Goal: Download file/media

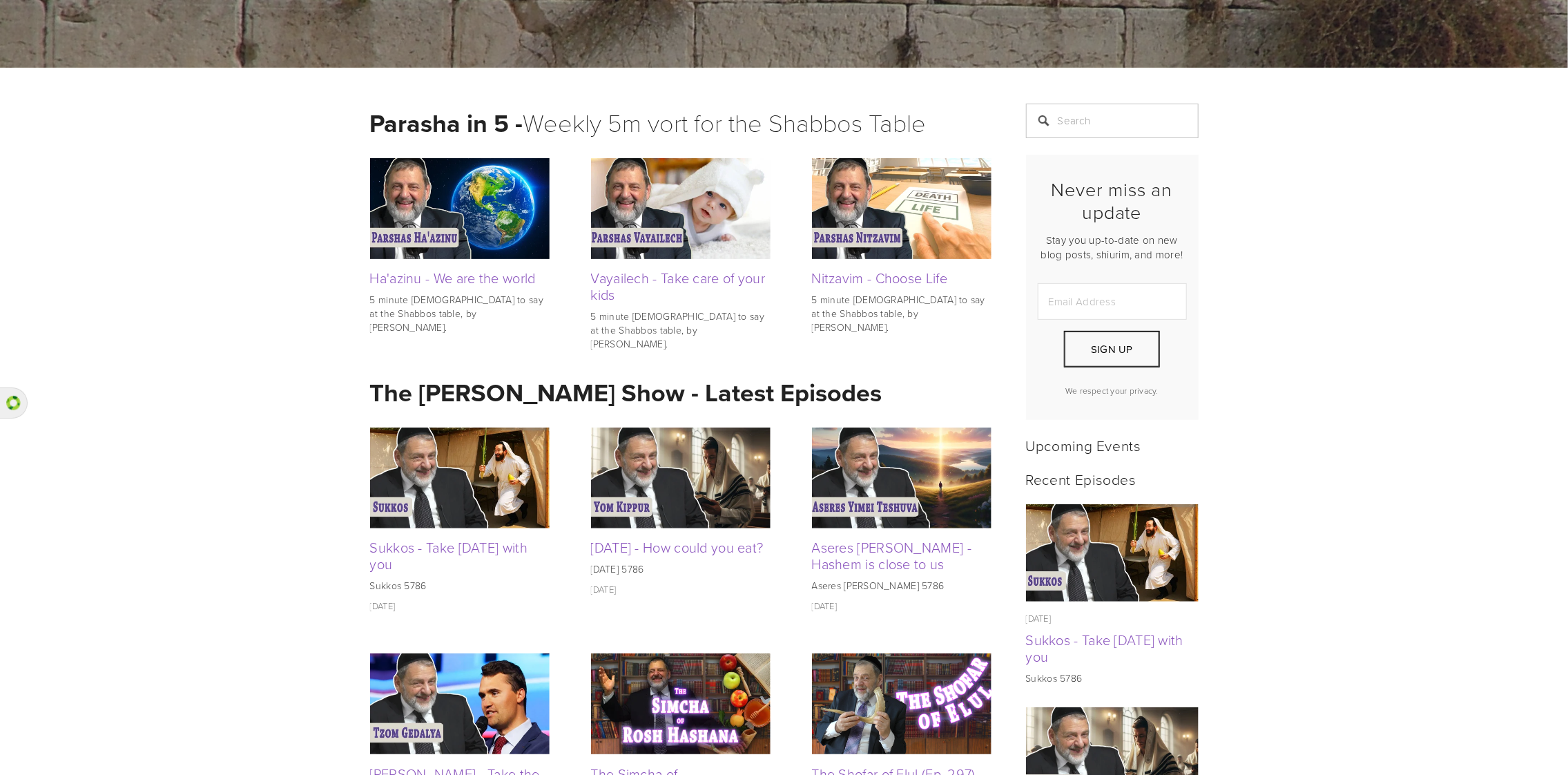
scroll to position [276, 0]
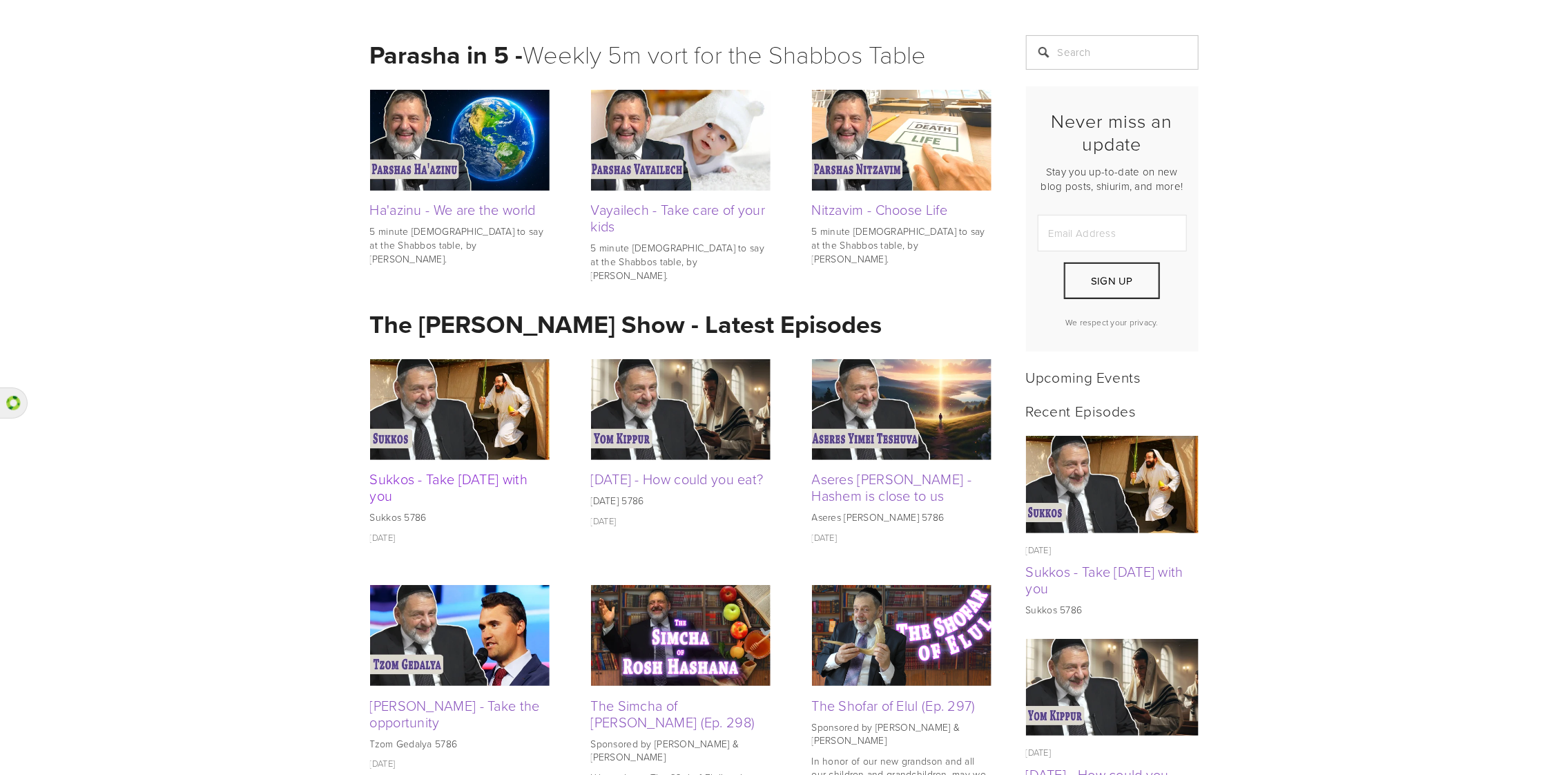
click at [429, 480] on link "Sukkos - Take [DATE] with you" at bounding box center [449, 487] width 158 height 36
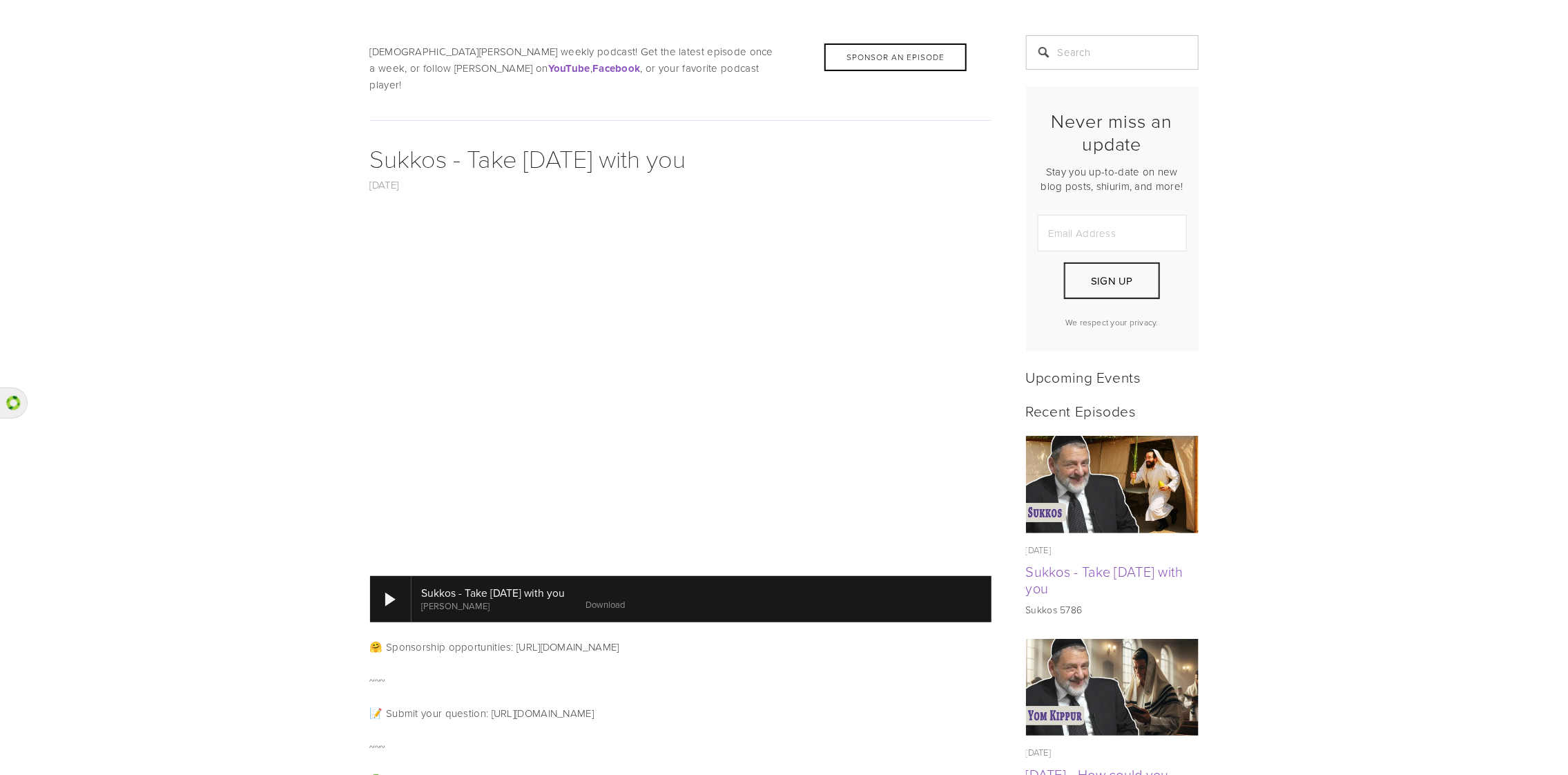
scroll to position [345, 0]
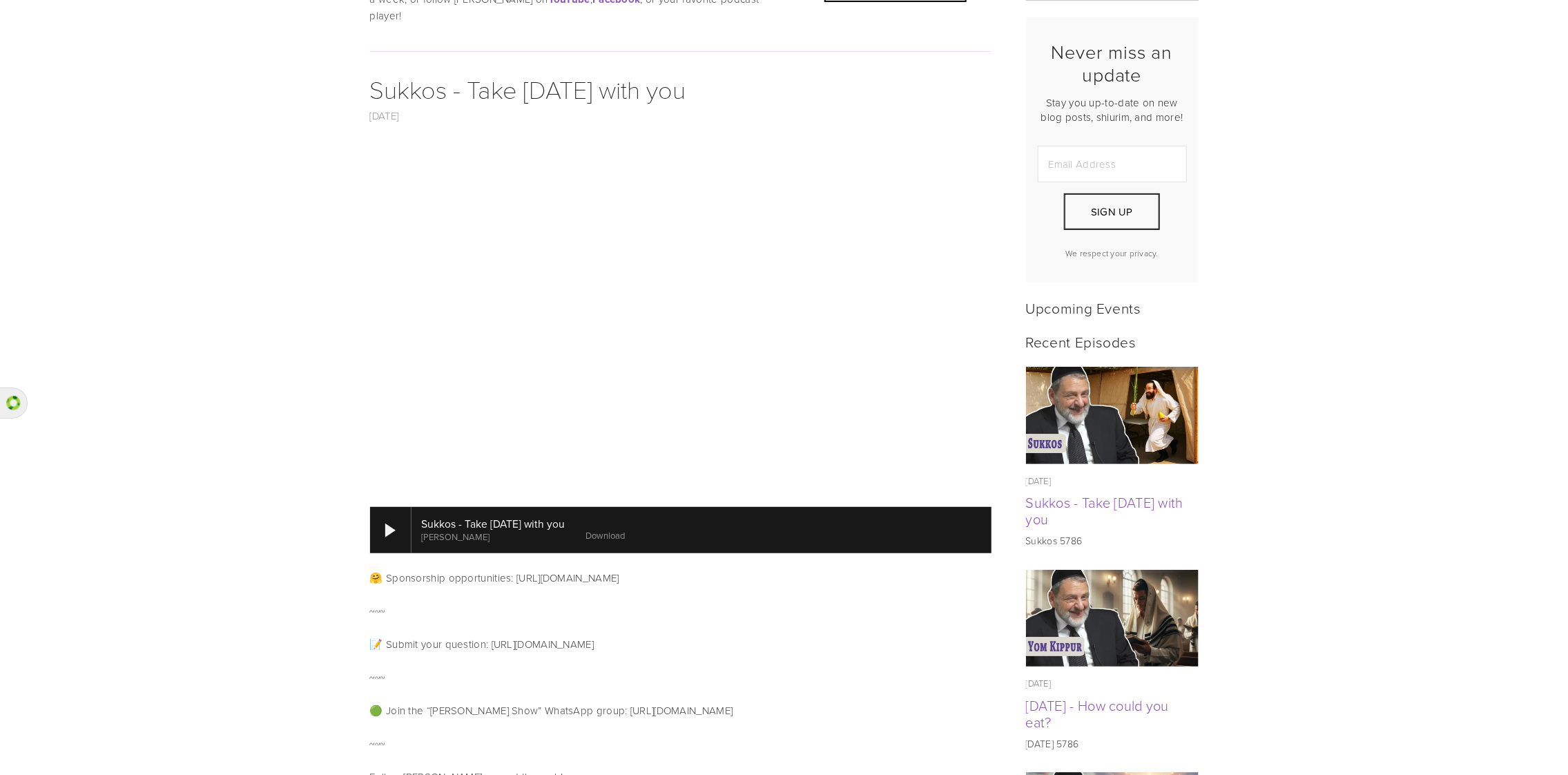
click at [625, 529] on link "Download" at bounding box center [605, 534] width 39 height 12
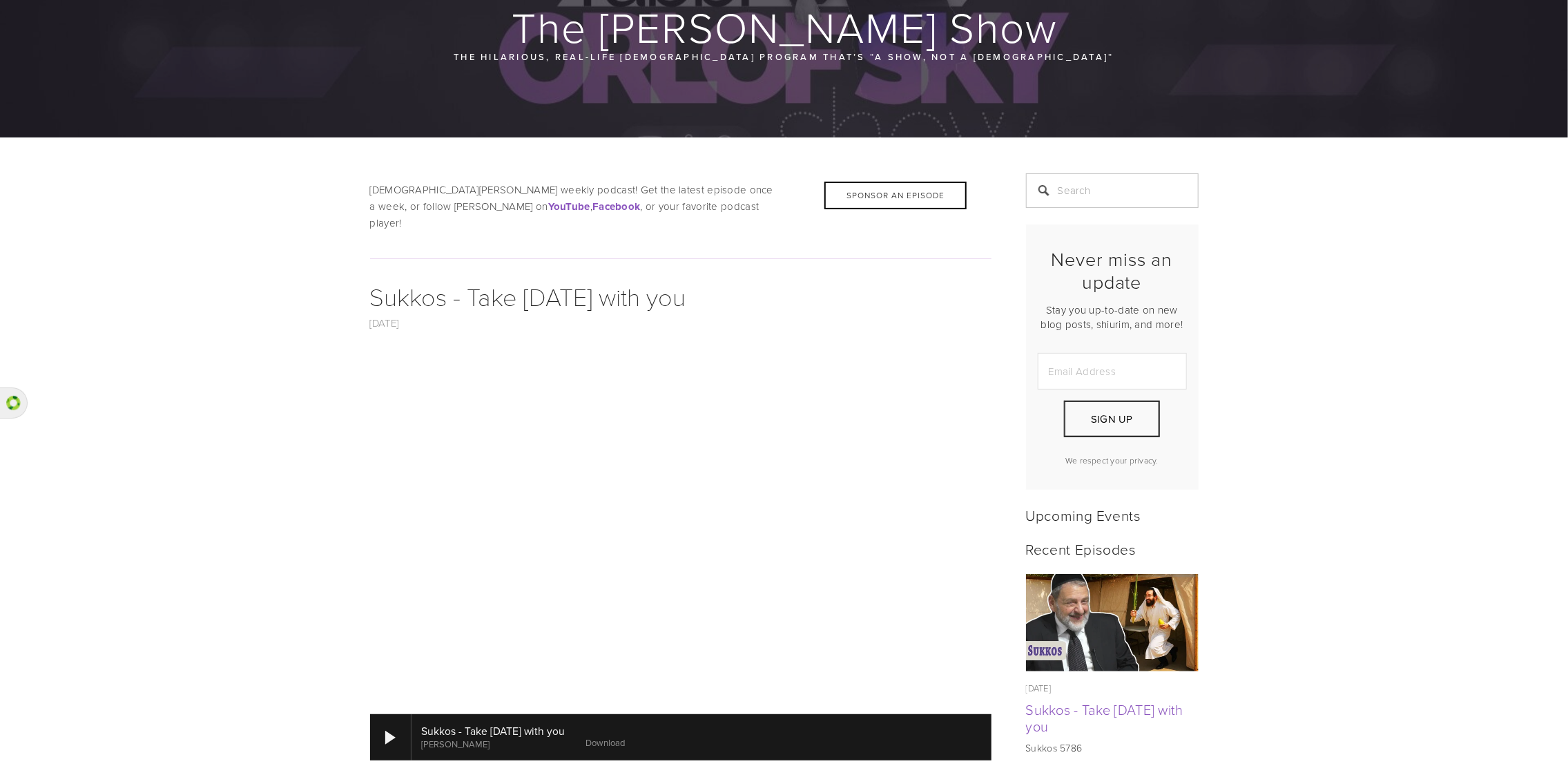
scroll to position [69, 0]
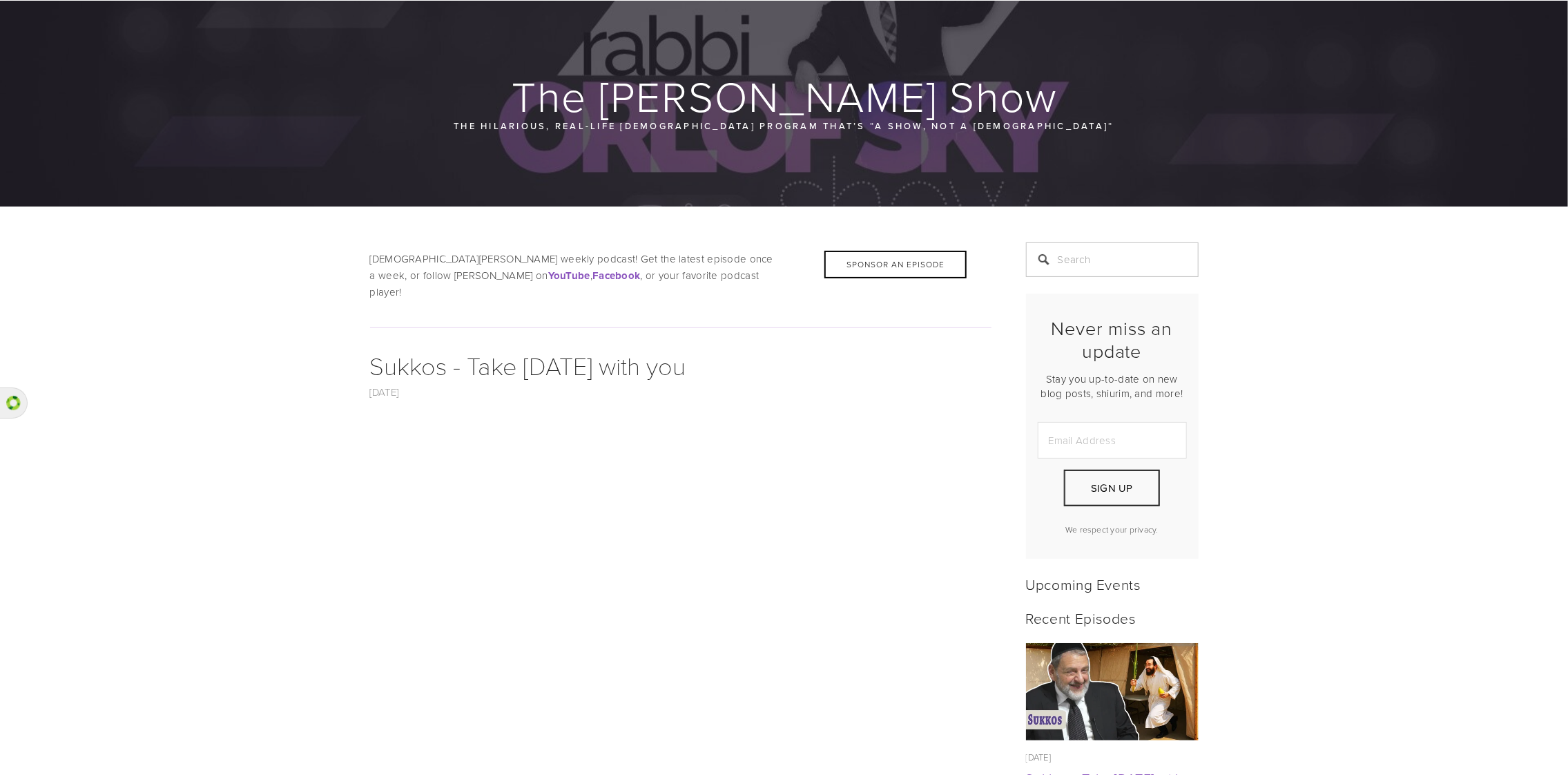
drag, startPoint x: 281, startPoint y: 180, endPoint x: 301, endPoint y: 174, distance: 20.9
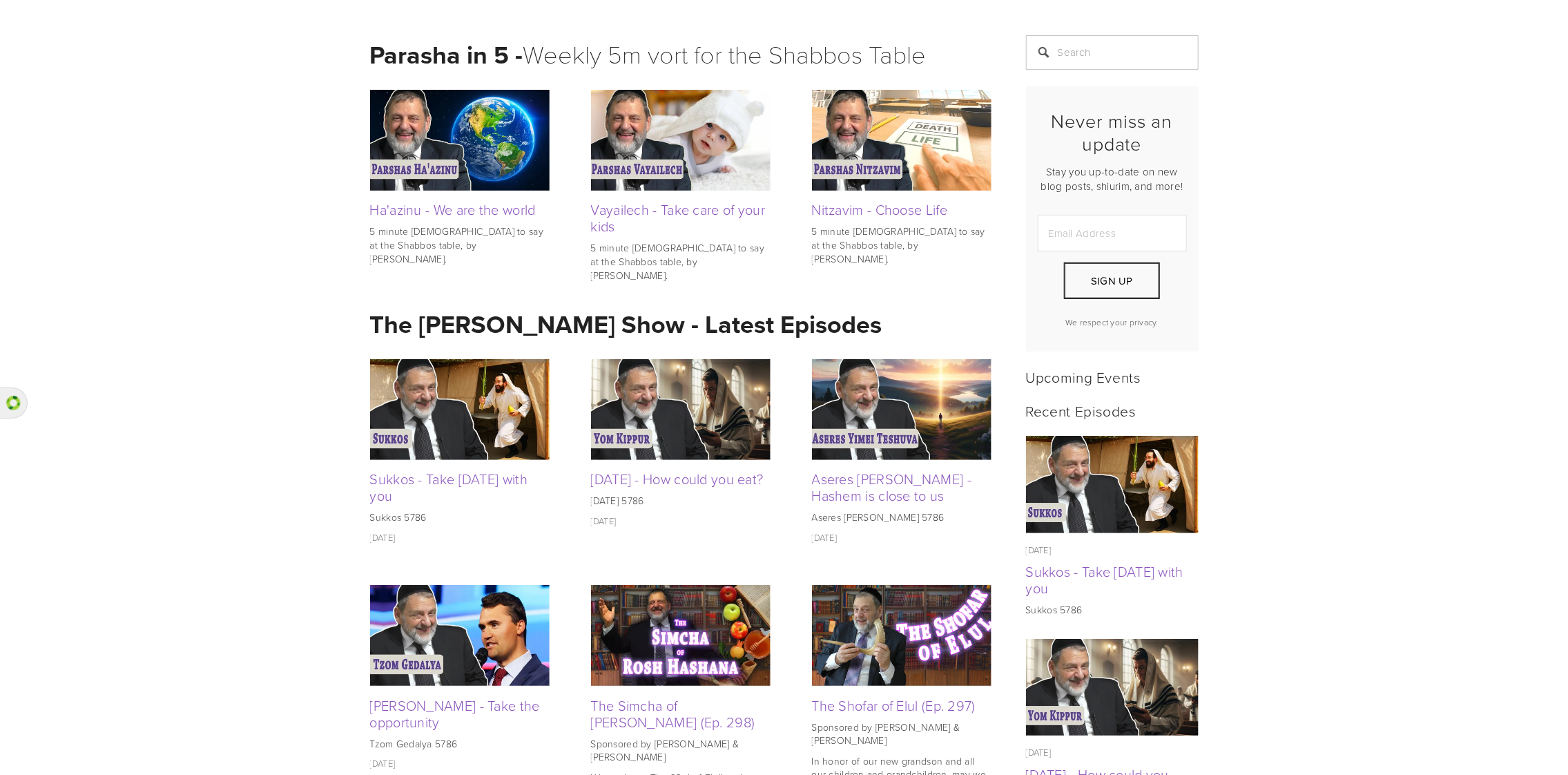
scroll to position [414, 0]
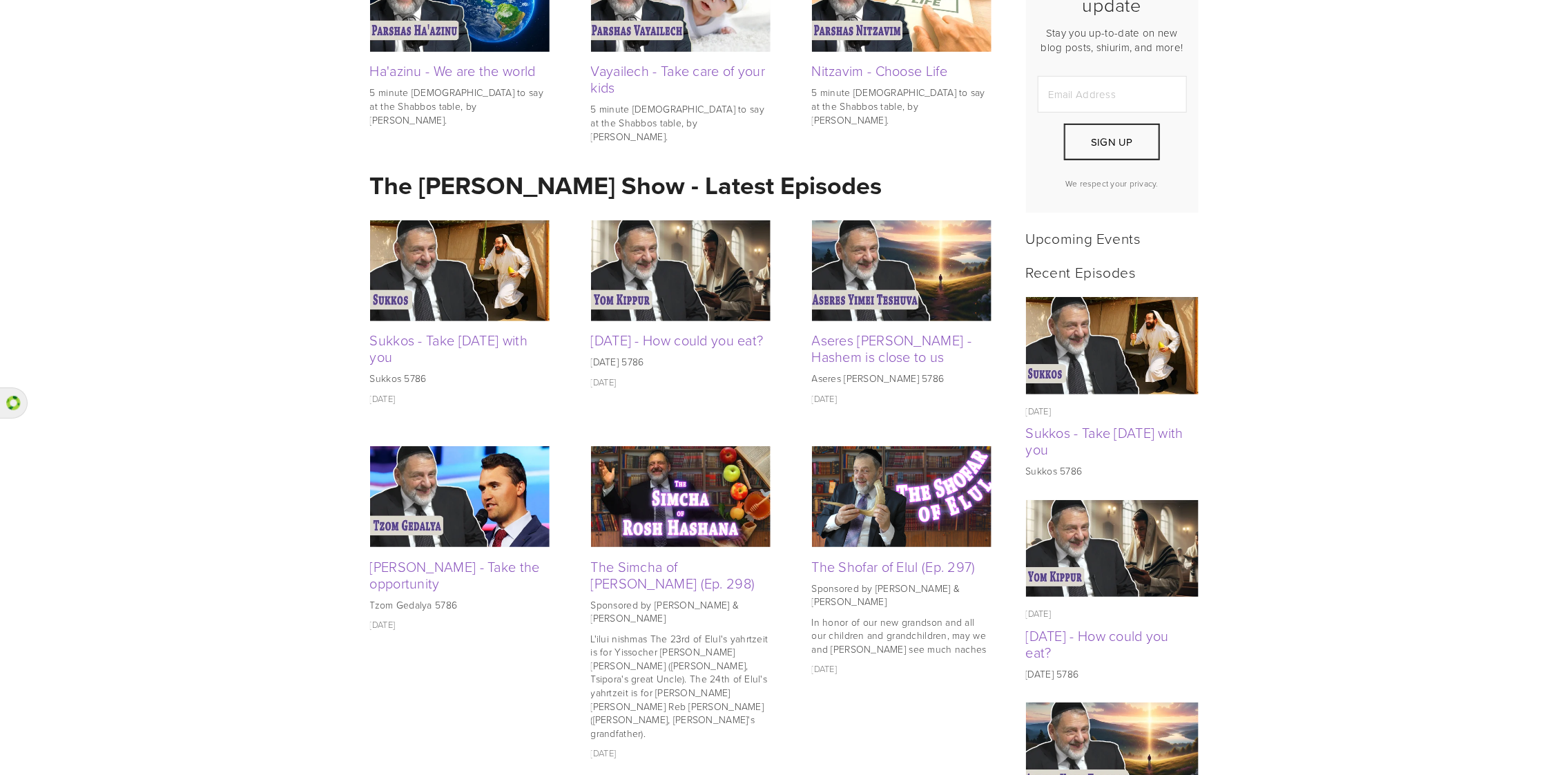
click at [513, 276] on img at bounding box center [460, 271] width 179 height 101
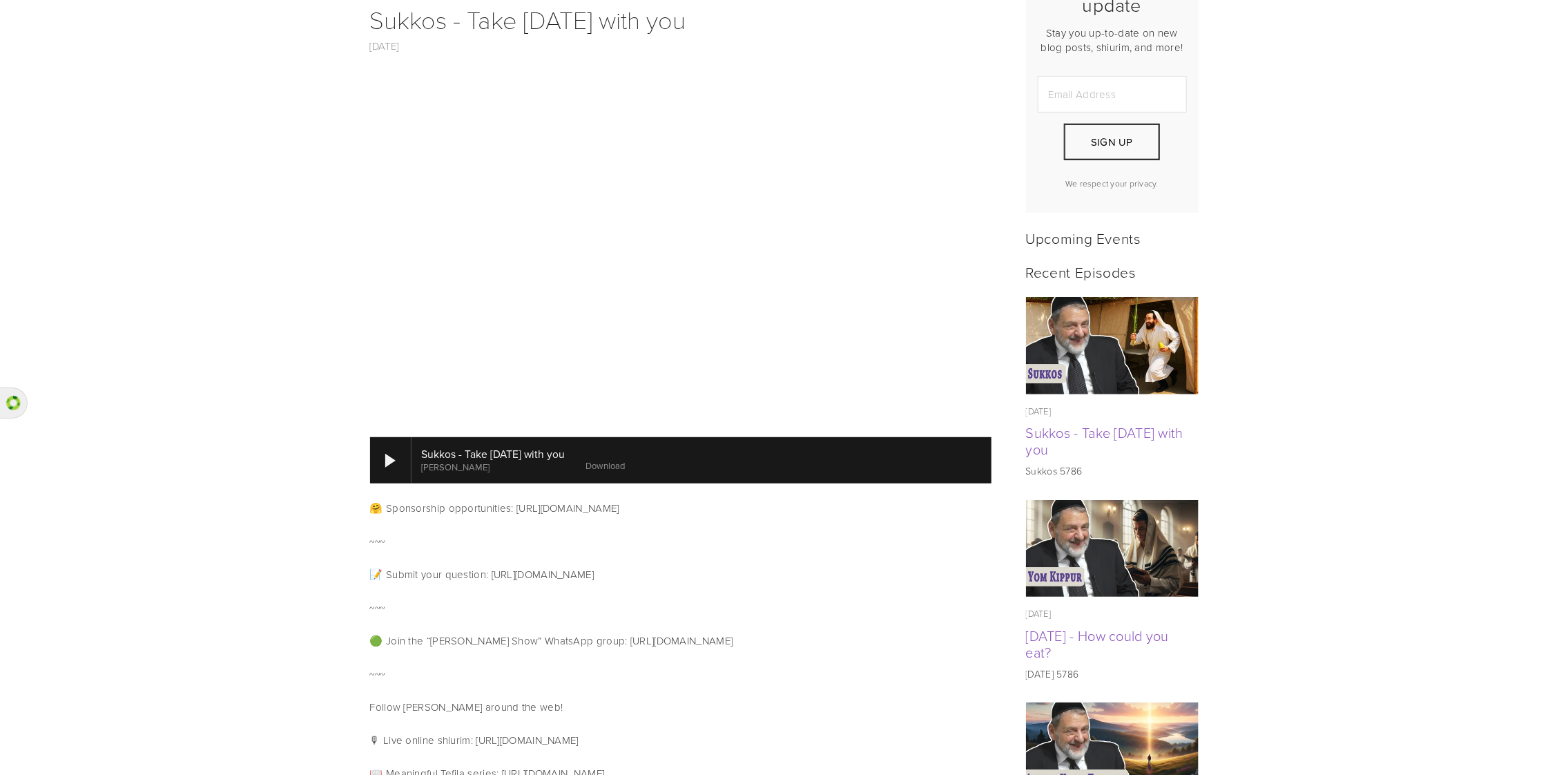
scroll to position [483, 0]
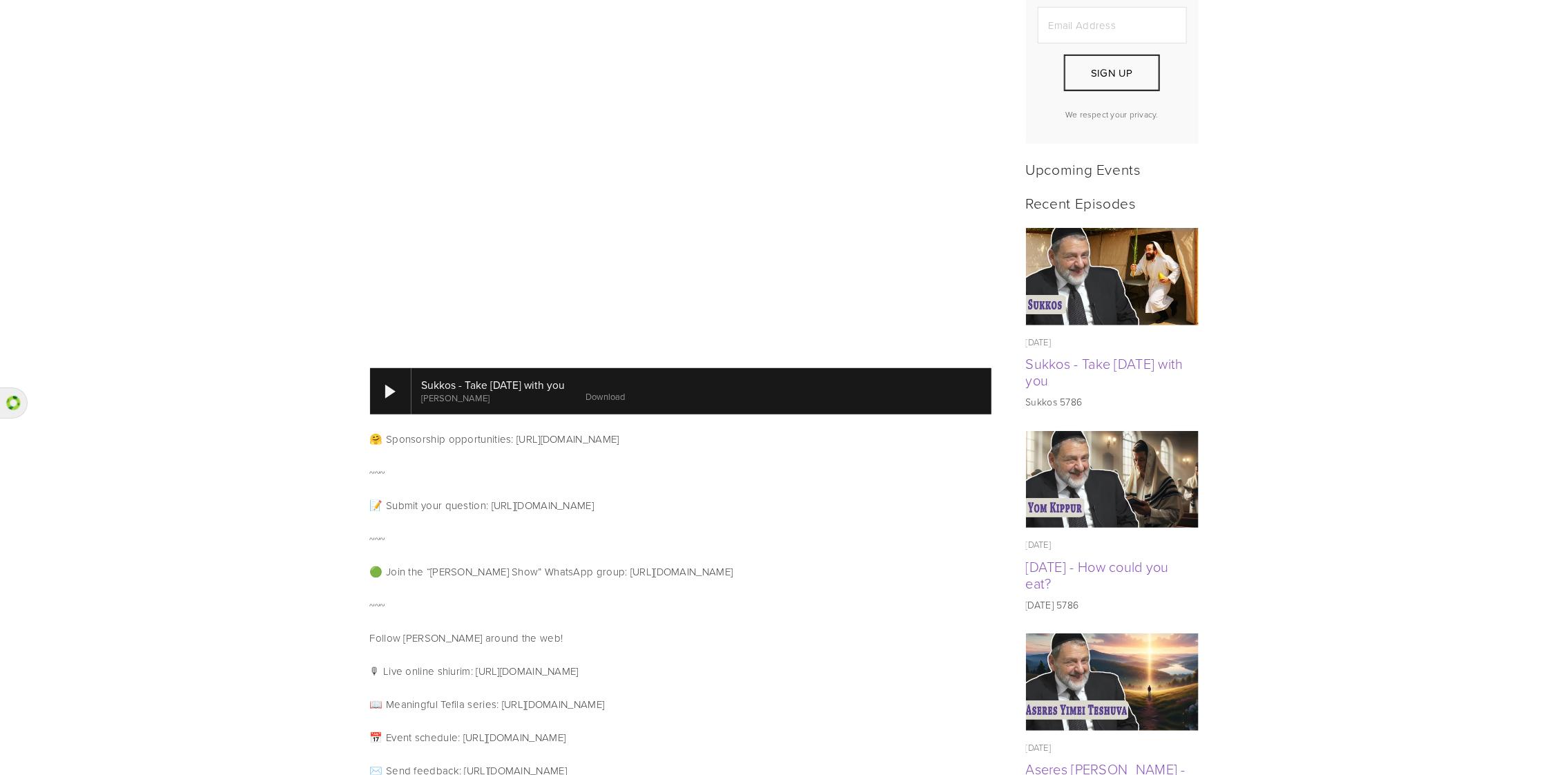
click at [547, 368] on div at bounding box center [701, 391] width 580 height 46
click at [466, 360] on div "Sukkos - Take Yom Kippur with you Rabbi Dovid Orlofsky 0:00 Download" at bounding box center [680, 390] width 645 height 62
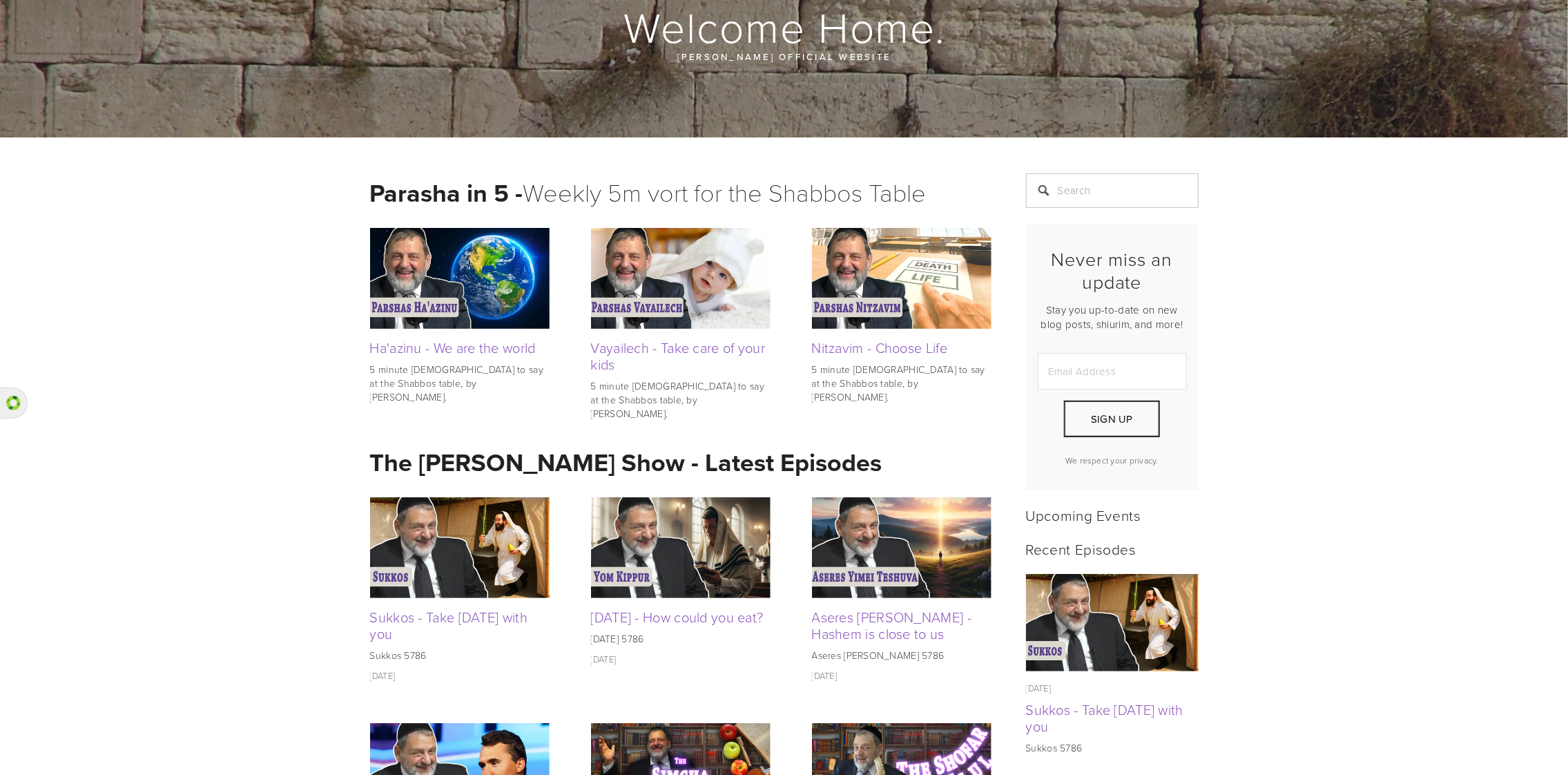
scroll to position [276, 0]
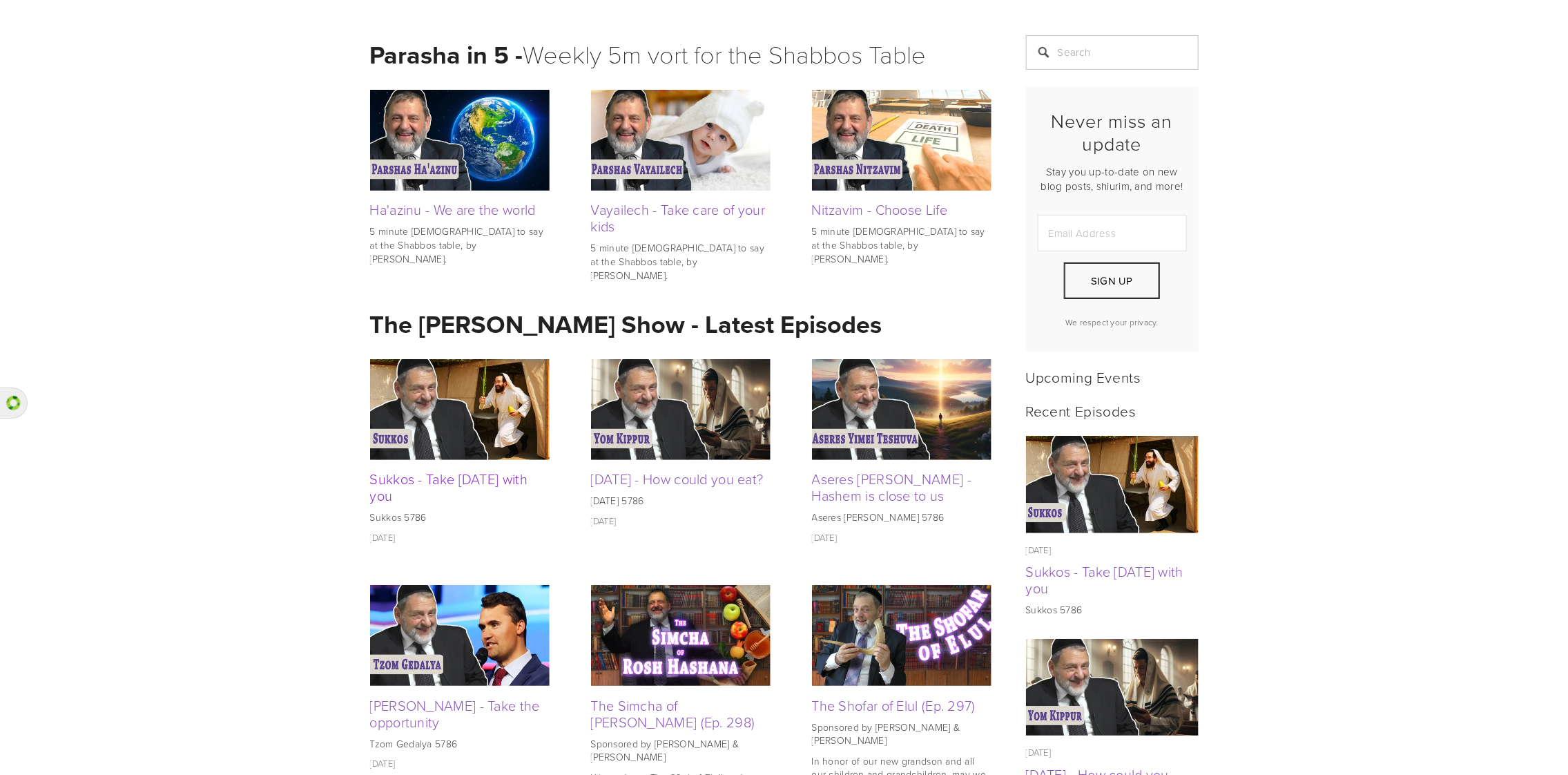
click at [404, 482] on link "Sukkos - Take [DATE] with you" at bounding box center [449, 487] width 158 height 36
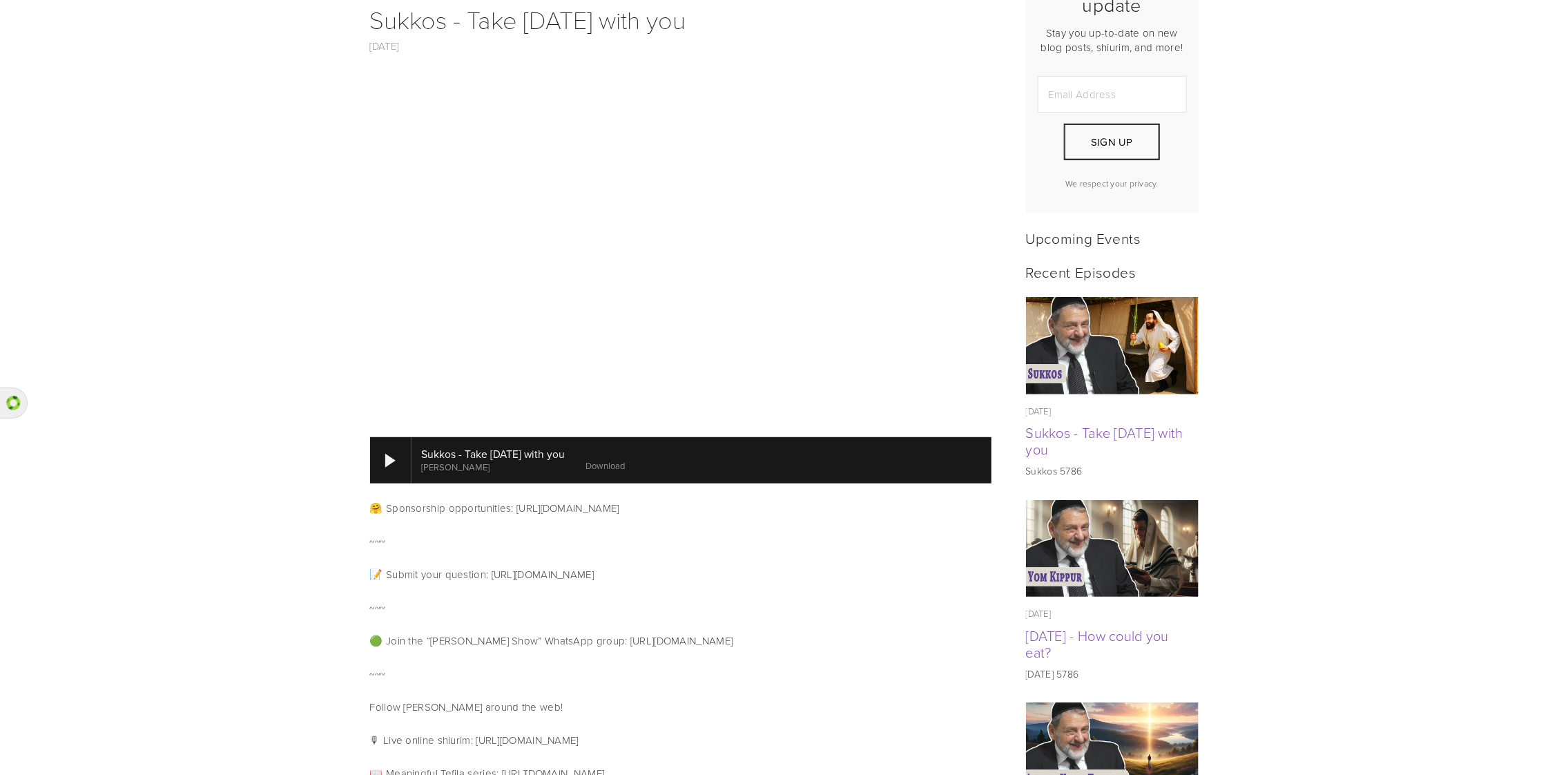
scroll to position [483, 0]
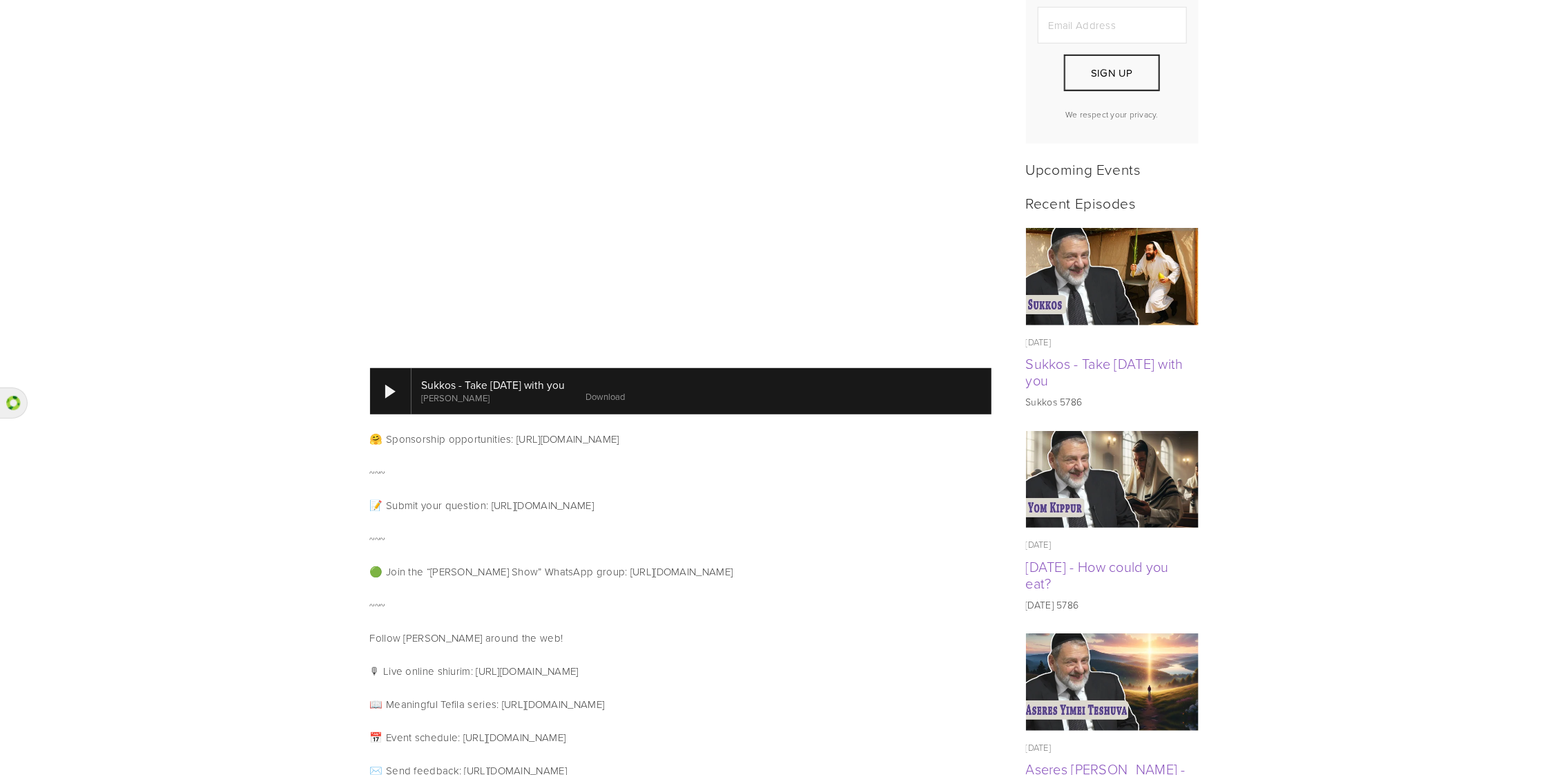
click at [625, 390] on link "Download" at bounding box center [605, 396] width 39 height 12
